Goal: Task Accomplishment & Management: Manage account settings

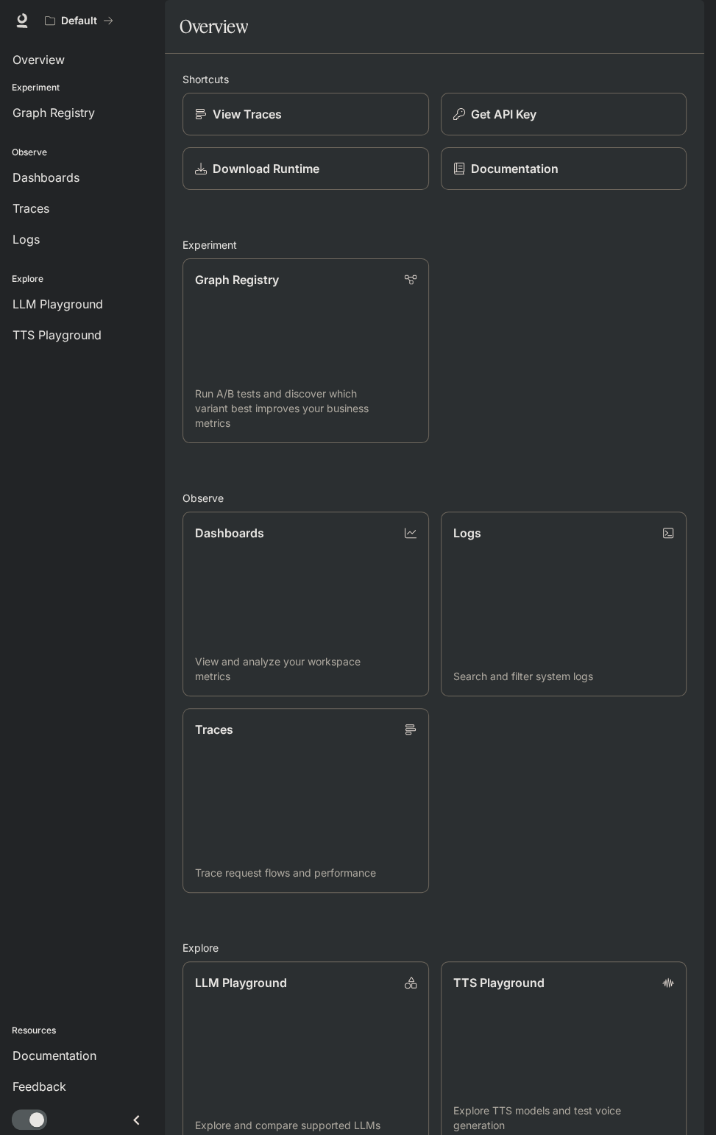
click at [681, 22] on img "button" at bounding box center [683, 20] width 21 height 21
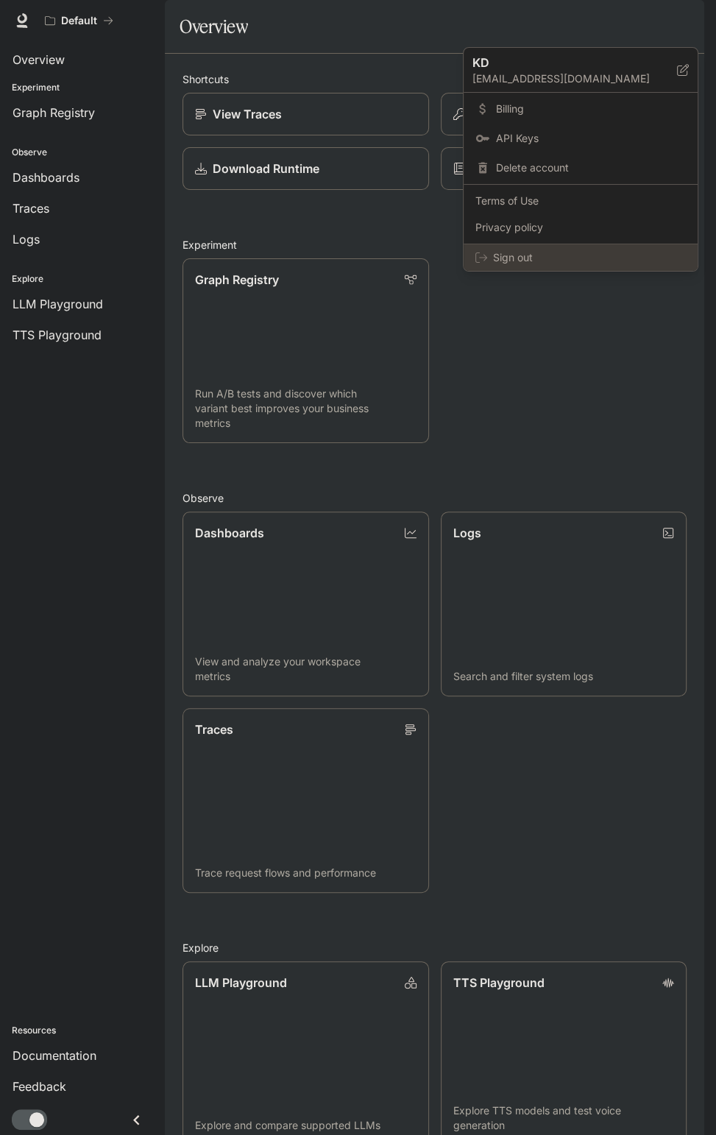
click at [527, 259] on span "Sign out" at bounding box center [589, 257] width 193 height 15
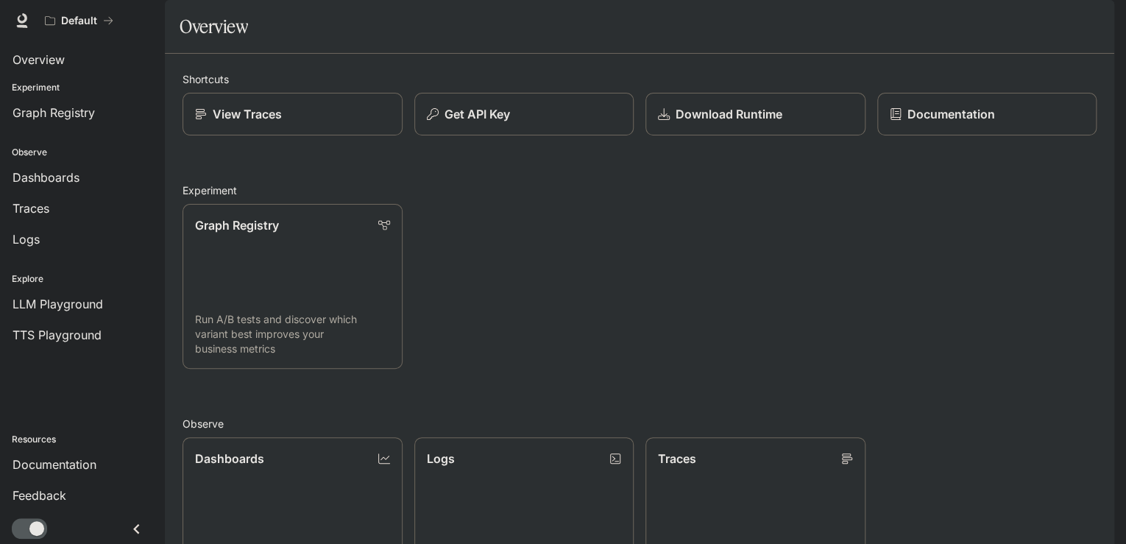
click at [1087, 13] on img "button" at bounding box center [1093, 20] width 21 height 21
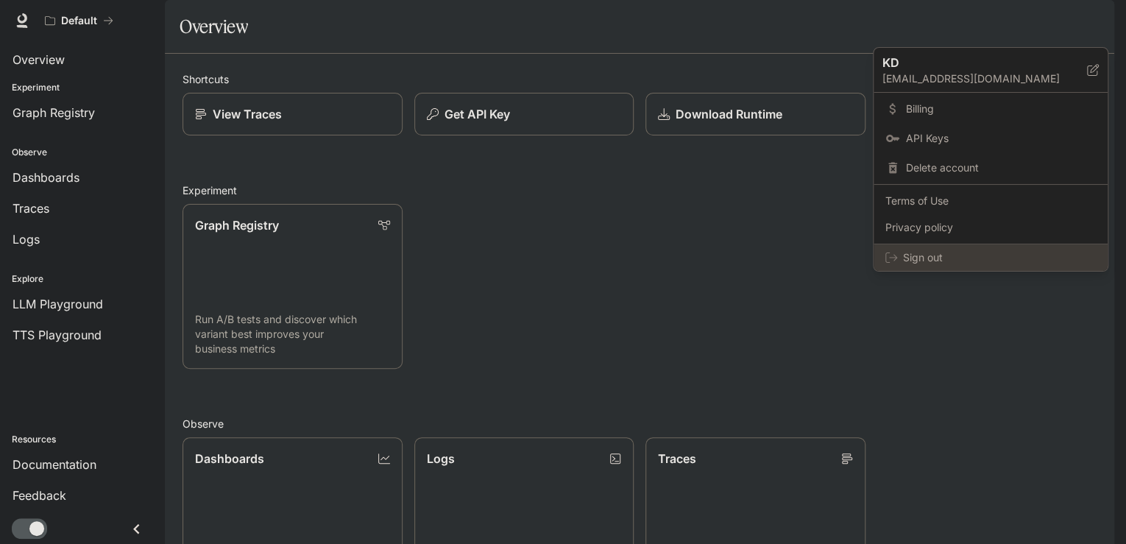
click at [940, 261] on span "Sign out" at bounding box center [999, 257] width 193 height 15
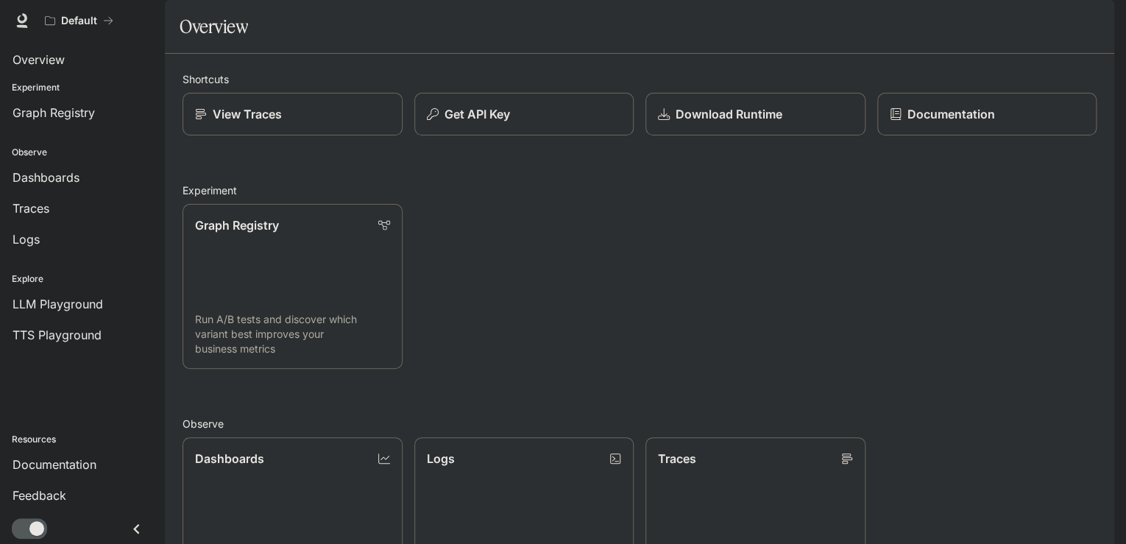
drag, startPoint x: 1077, startPoint y: 0, endPoint x: 312, endPoint y: 215, distance: 794.2
click at [312, 215] on div "Shortcuts View Traces Get API Key Download Runtime Documentation Experiment Gra…" at bounding box center [639, 453] width 914 height 764
